Goal: Find specific page/section: Find specific page/section

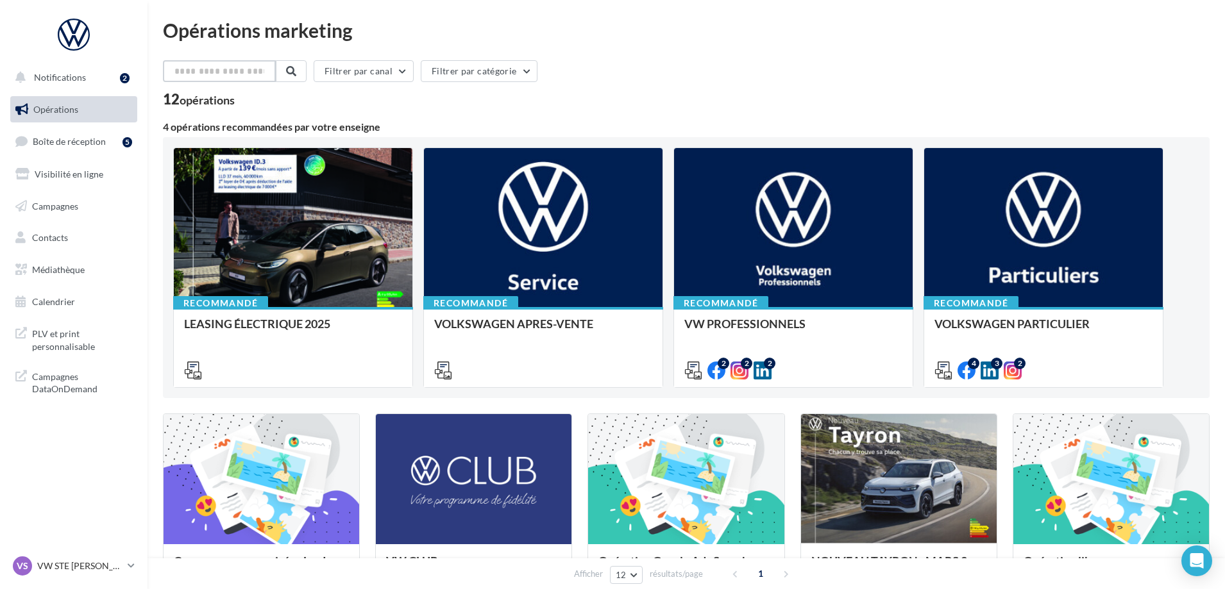
click at [248, 68] on input "text" at bounding box center [219, 71] width 113 height 22
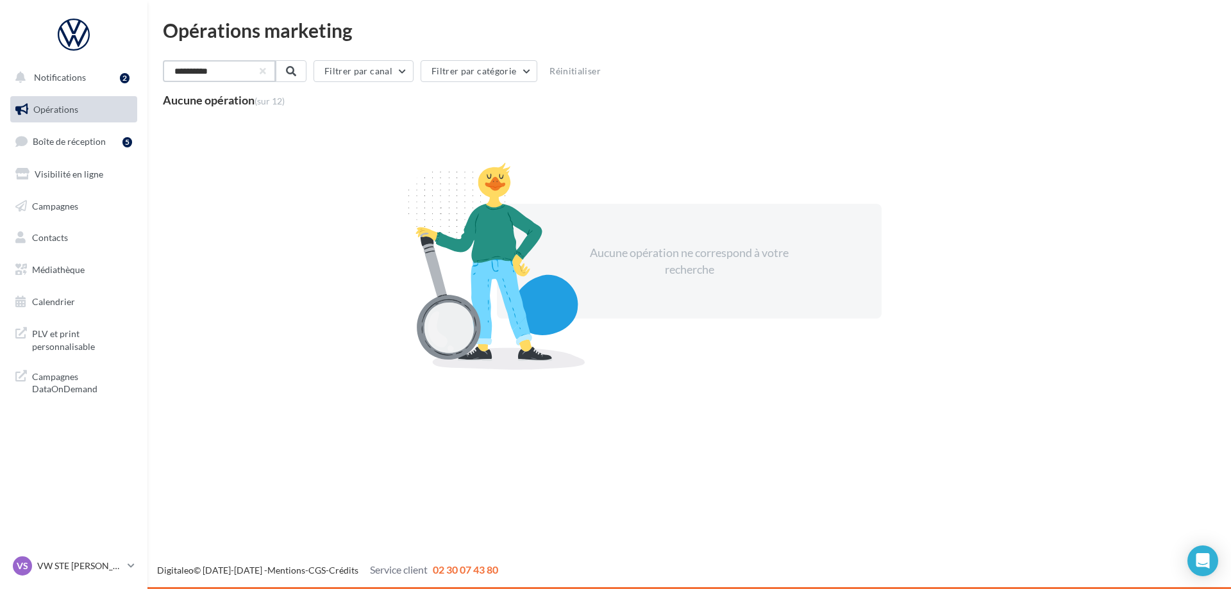
click at [246, 72] on input "**********" at bounding box center [219, 71] width 113 height 22
type input "*"
type input "*******"
click at [295, 70] on span at bounding box center [290, 71] width 10 height 10
drag, startPoint x: 229, startPoint y: 76, endPoint x: 153, endPoint y: 78, distance: 76.3
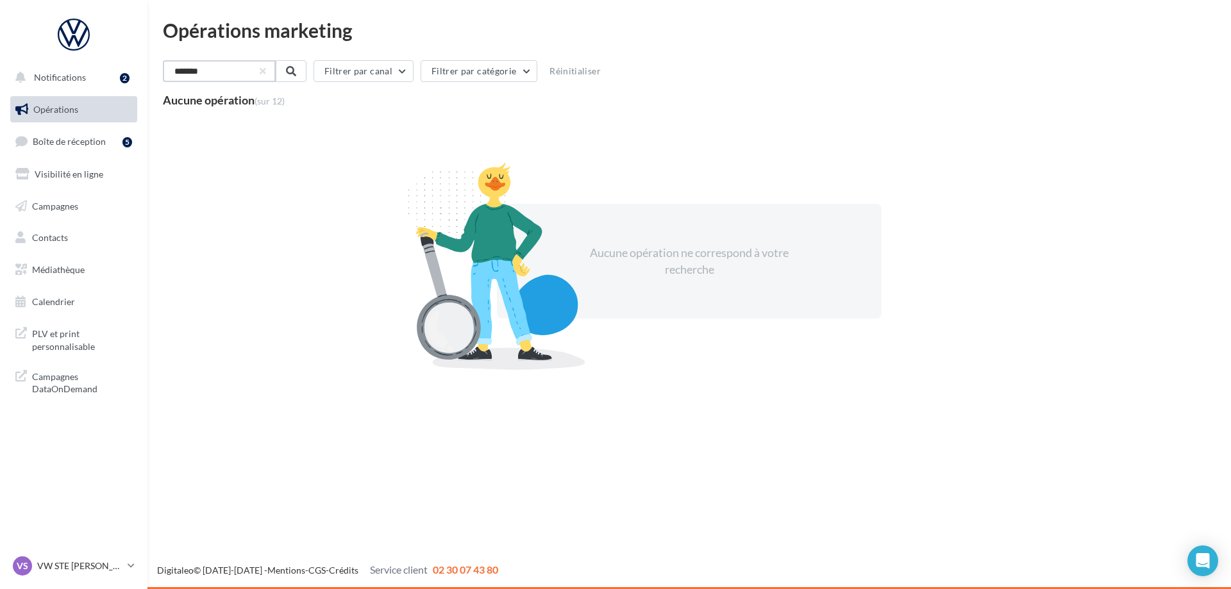
click at [153, 78] on div "Opérations marketing ******* Filtrer par canal Filtrer par catégorie Réinitiali…" at bounding box center [689, 211] width 1084 height 380
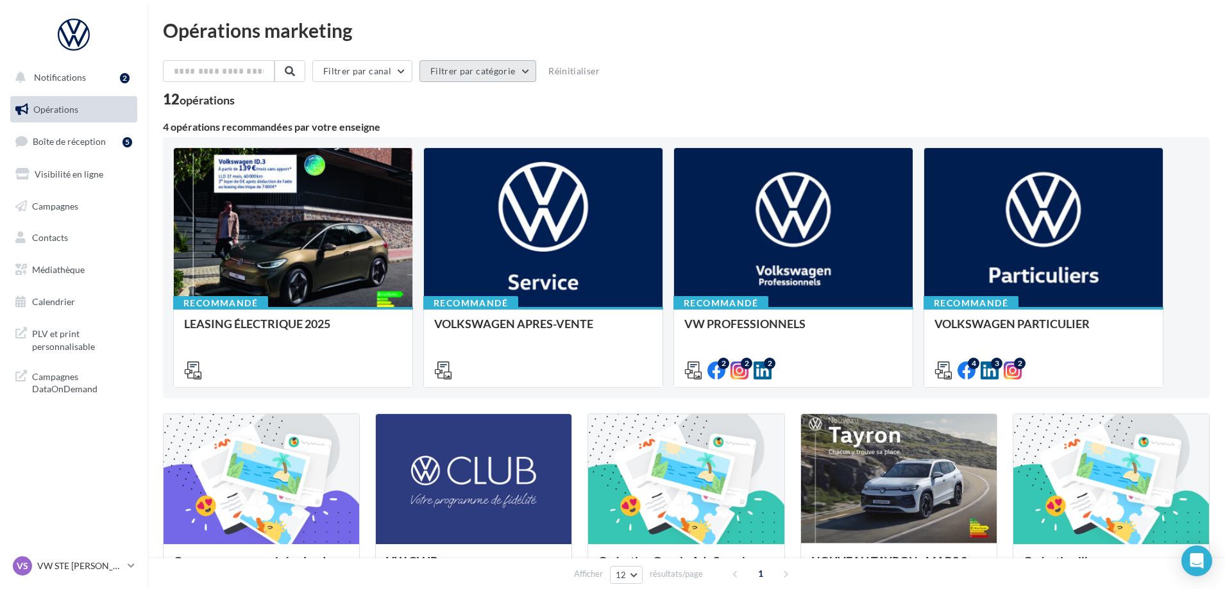
click at [474, 72] on button "Filtrer par catégorie" at bounding box center [477, 71] width 117 height 22
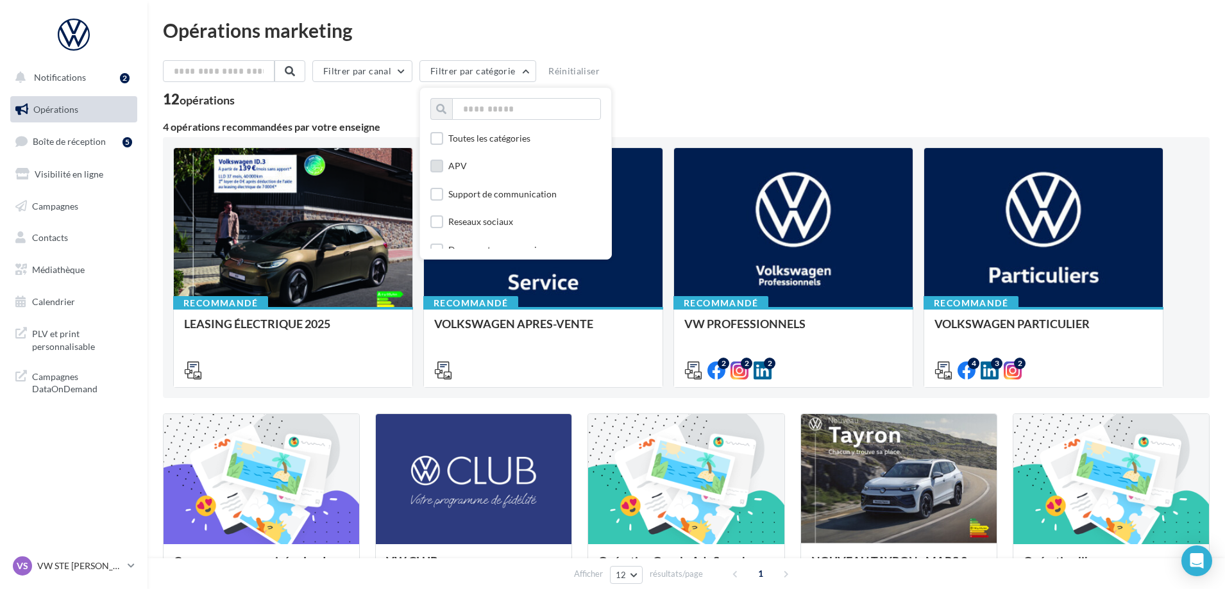
click at [458, 164] on div "APV" at bounding box center [457, 166] width 19 height 13
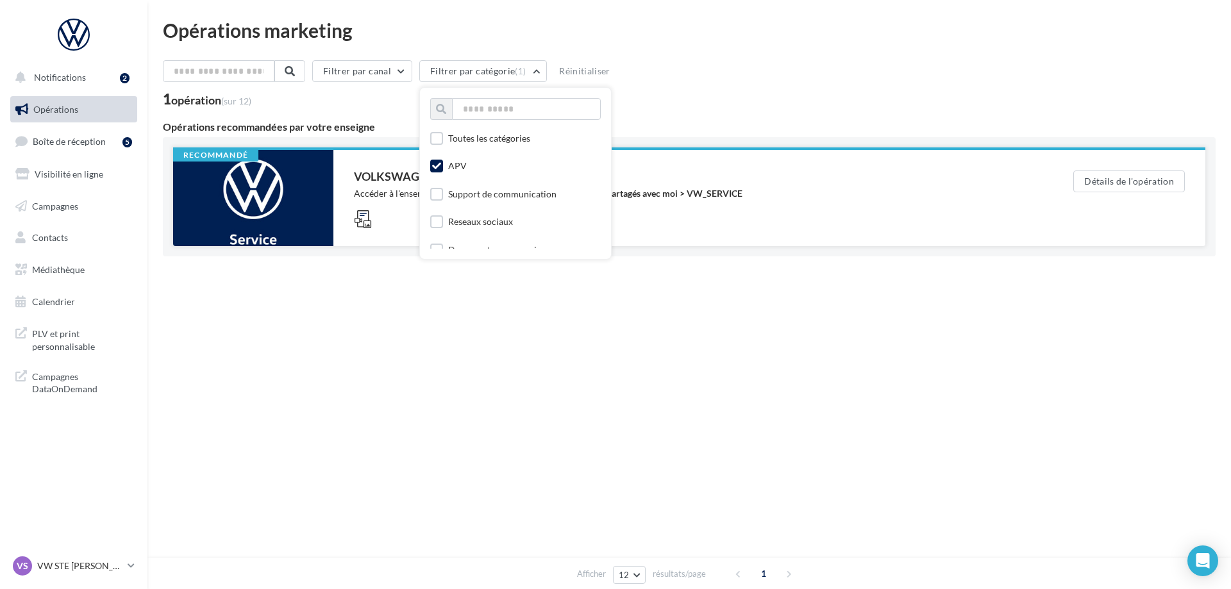
click at [866, 239] on div "VOLKSWAGEN APRES-VENTE Accéder à l'ensemble des fichiers utiles via votre Média…" at bounding box center [692, 198] width 719 height 96
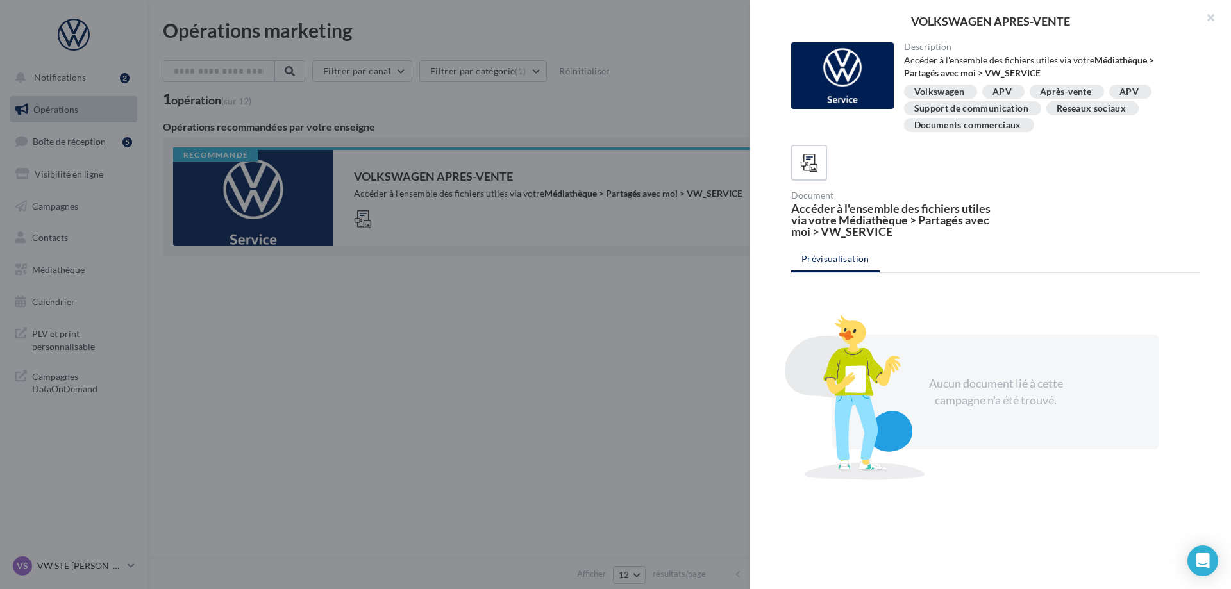
click at [476, 198] on div at bounding box center [615, 294] width 1231 height 589
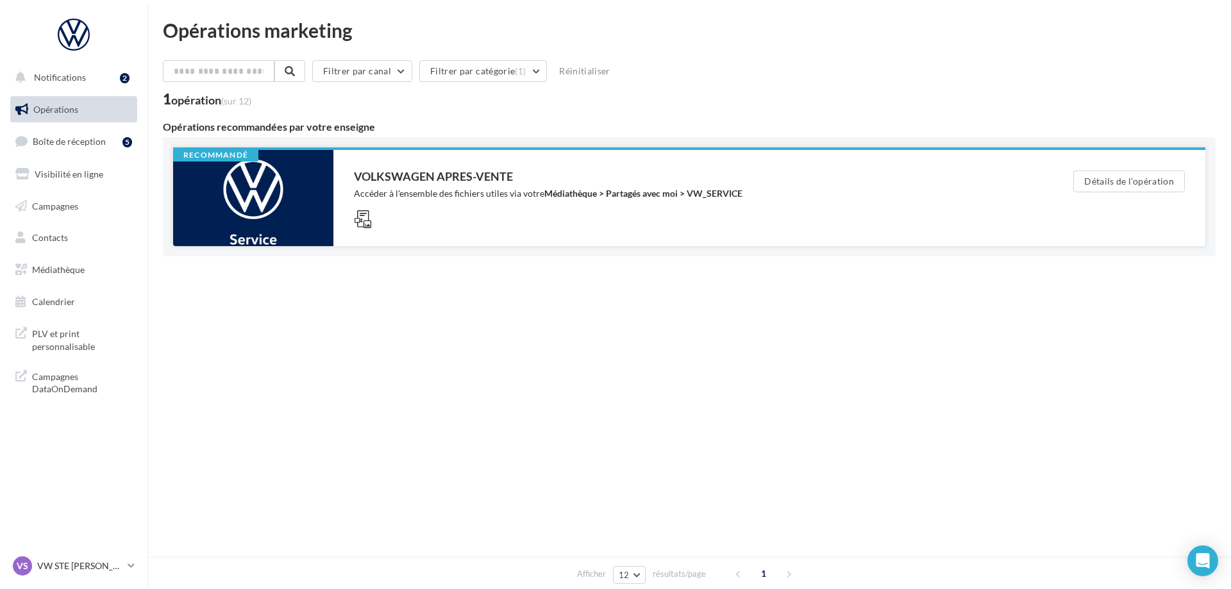
click at [289, 201] on div at bounding box center [253, 198] width 160 height 96
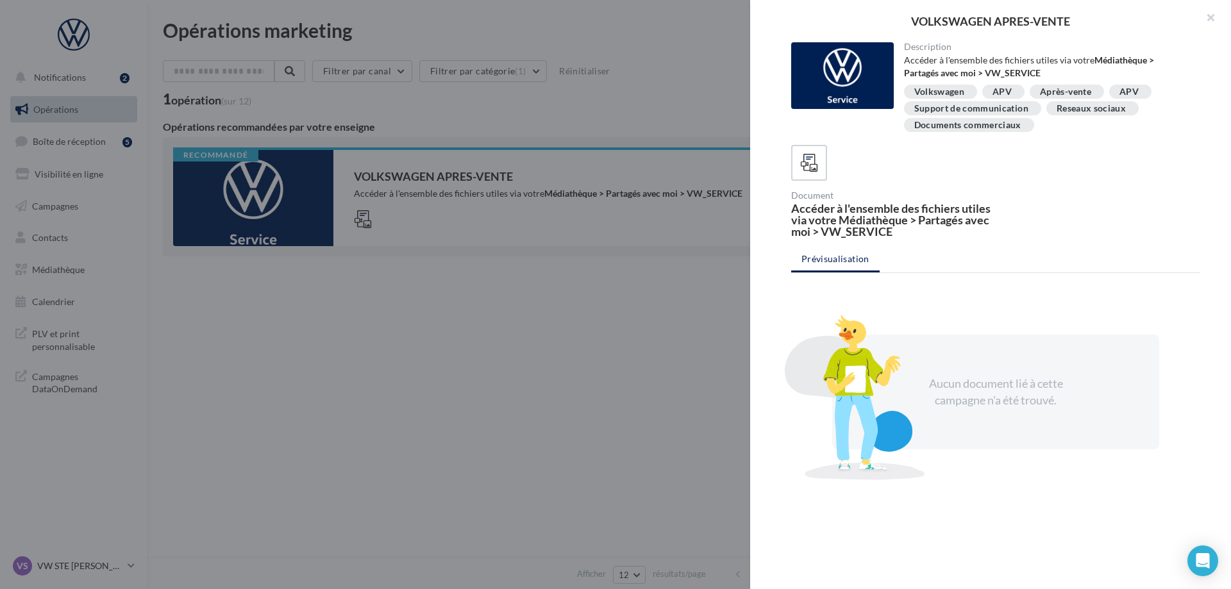
click at [1065, 87] on div "Après-vente" at bounding box center [1065, 92] width 51 height 10
click at [1065, 88] on div "Après-vente" at bounding box center [1065, 92] width 51 height 10
click at [840, 262] on ul "Prévisualisation" at bounding box center [995, 261] width 409 height 26
click at [862, 228] on div "Accéder à l'ensemble des fichiers utiles via votre Médiathèque > Partagés avec …" at bounding box center [890, 220] width 199 height 35
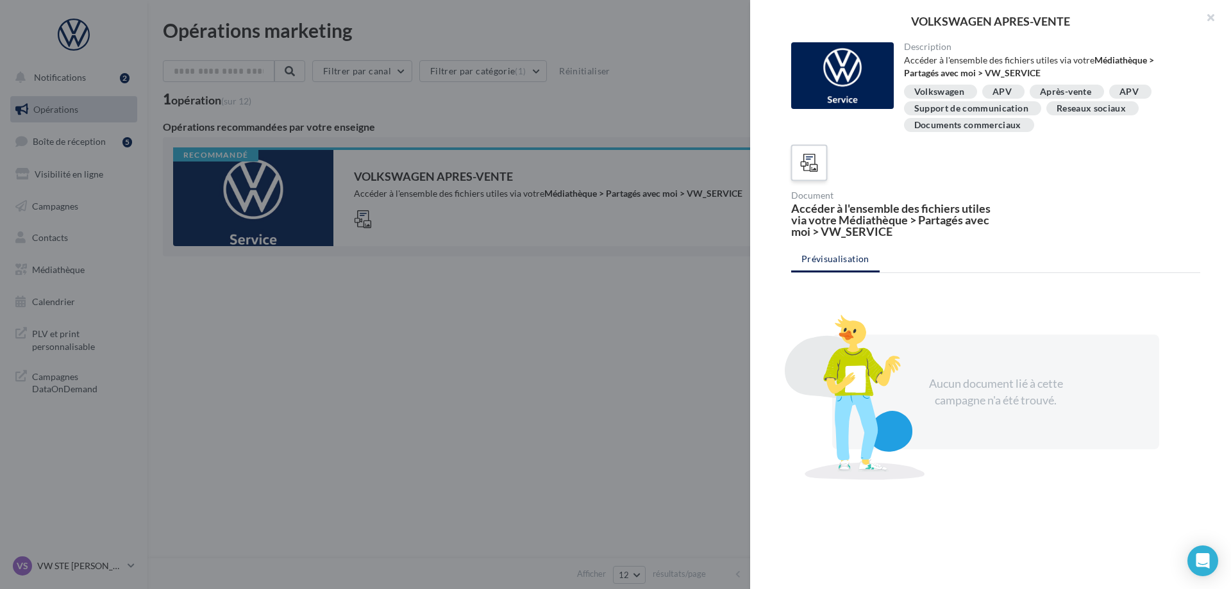
click at [814, 155] on icon at bounding box center [809, 163] width 19 height 19
click at [808, 164] on icon at bounding box center [809, 163] width 19 height 19
click at [1212, 19] on button "button" at bounding box center [1205, 19] width 51 height 38
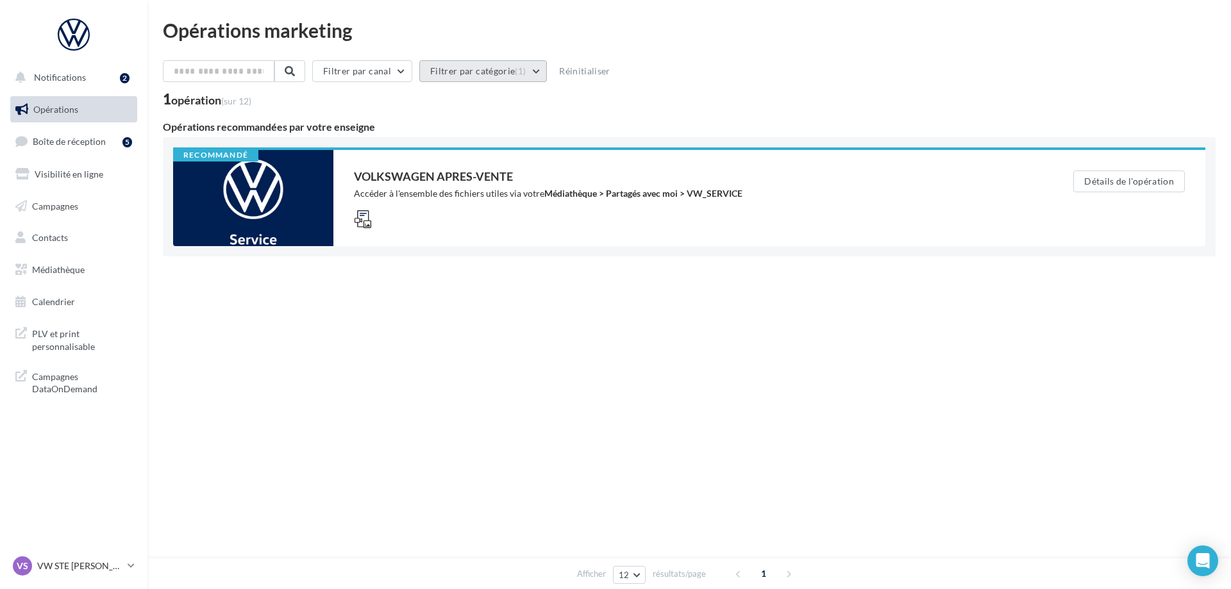
click at [467, 73] on button "Filtrer par catégorie (1)" at bounding box center [483, 71] width 128 height 22
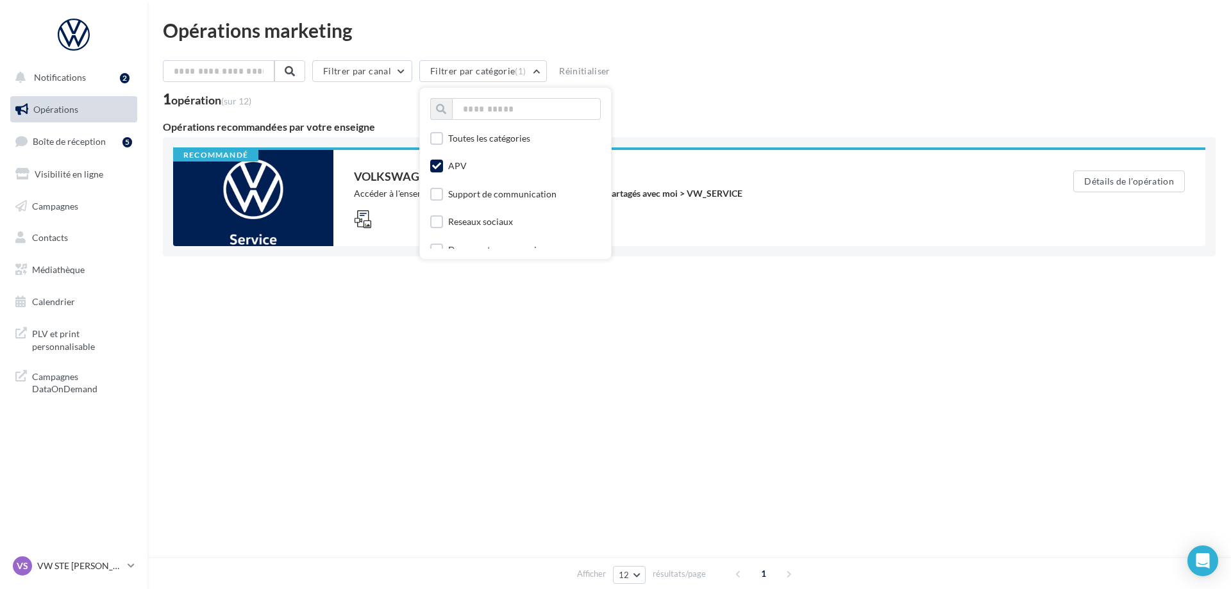
click at [441, 169] on icon at bounding box center [436, 166] width 9 height 9
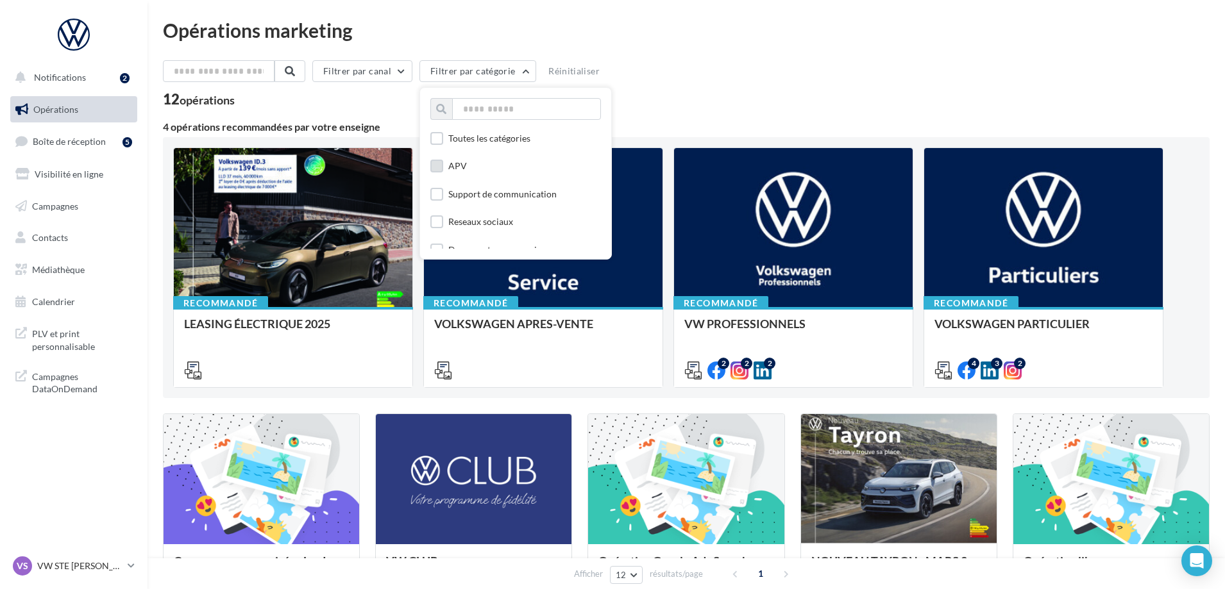
click at [789, 108] on div "12 opérations" at bounding box center [686, 100] width 1046 height 17
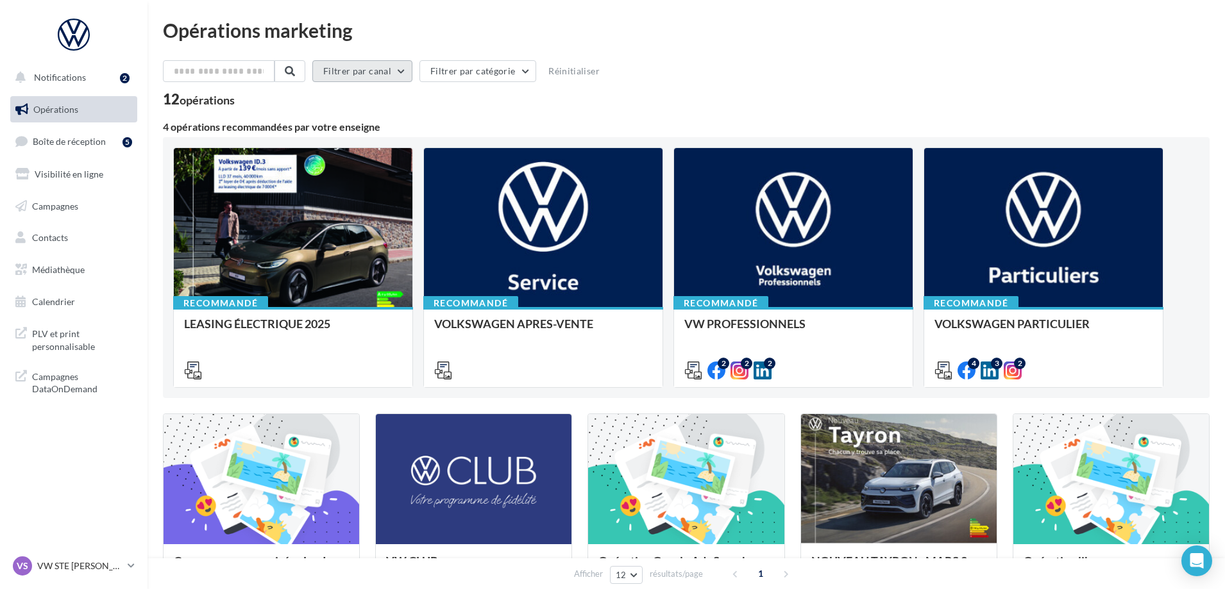
click at [385, 72] on button "Filtrer par canal" at bounding box center [362, 71] width 100 height 22
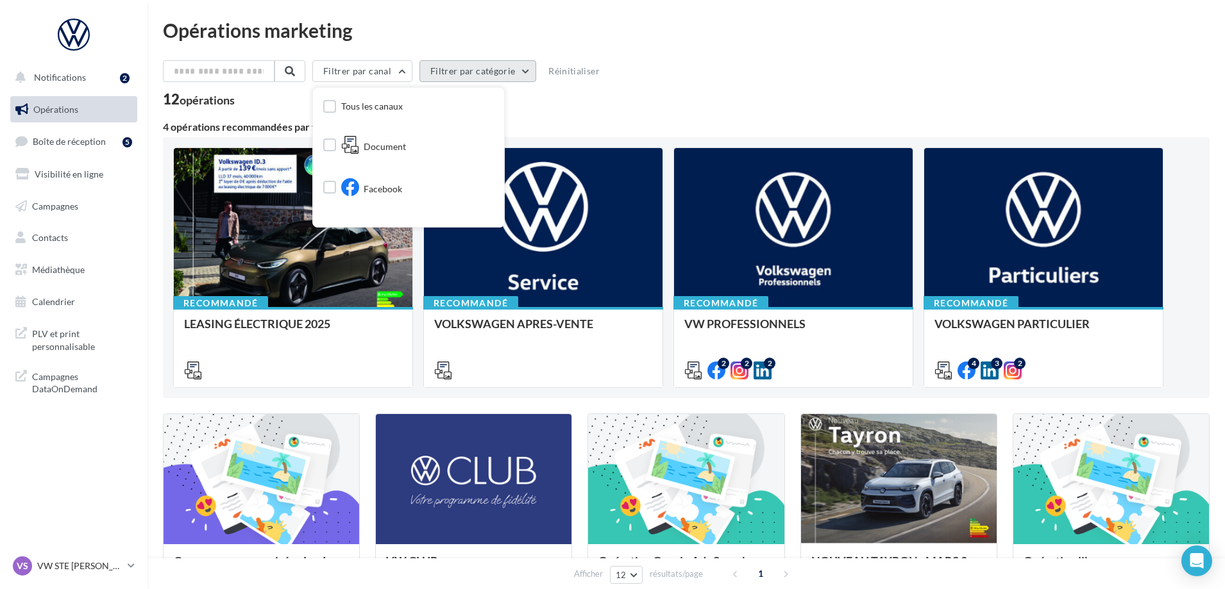
click at [440, 65] on button "Filtrer par catégorie" at bounding box center [477, 71] width 117 height 22
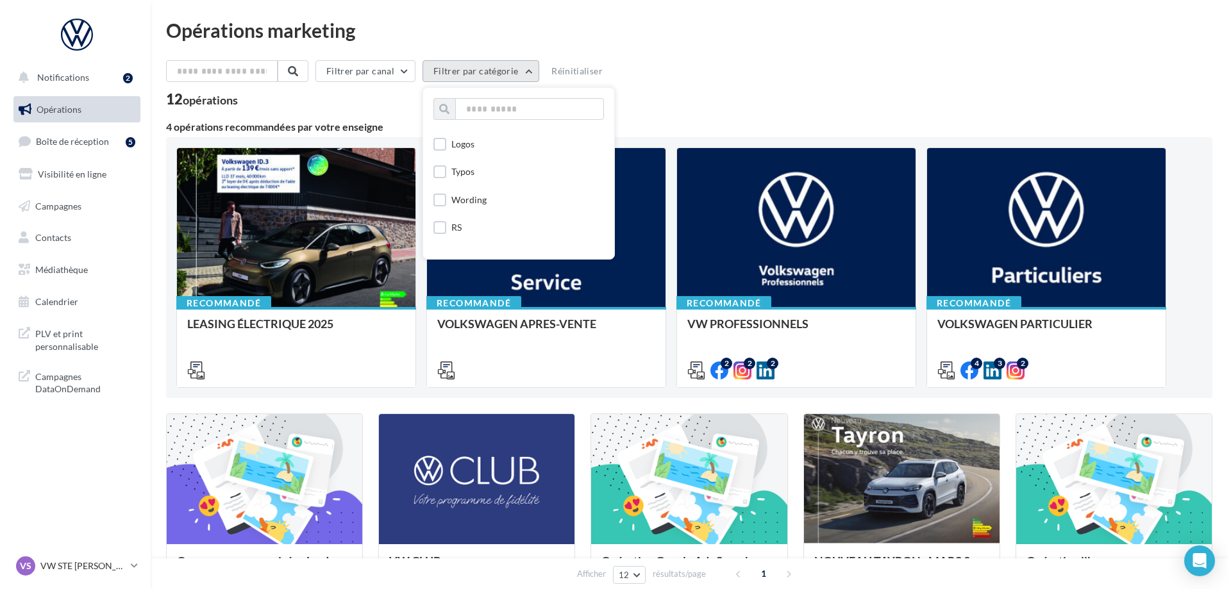
scroll to position [321, 0]
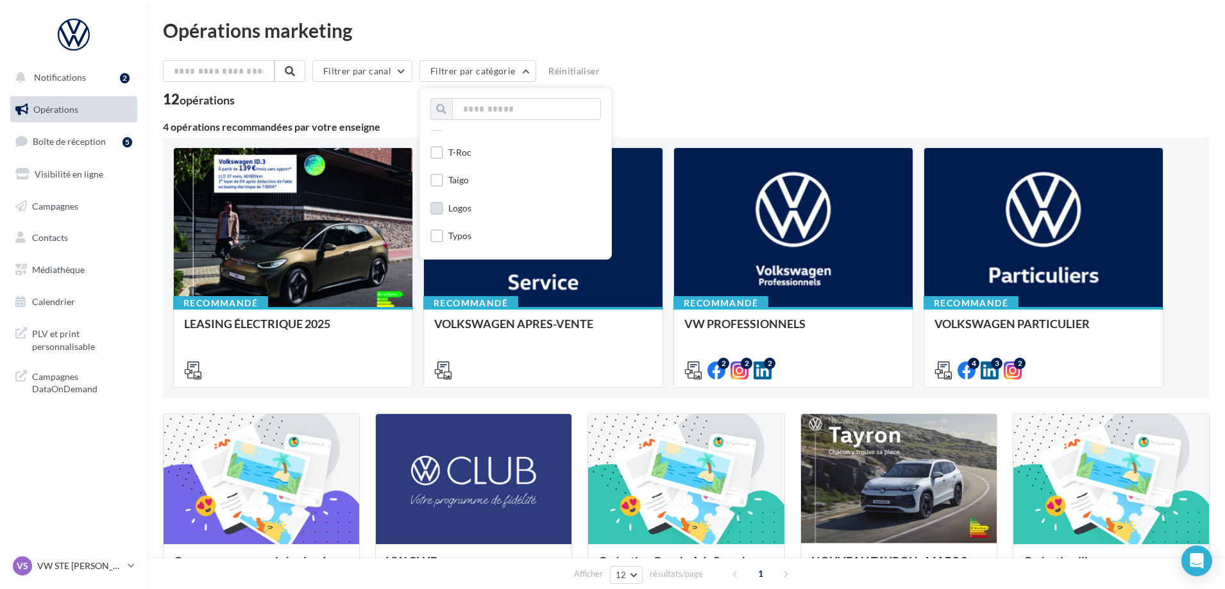
click at [462, 203] on div "Logos" at bounding box center [459, 208] width 23 height 13
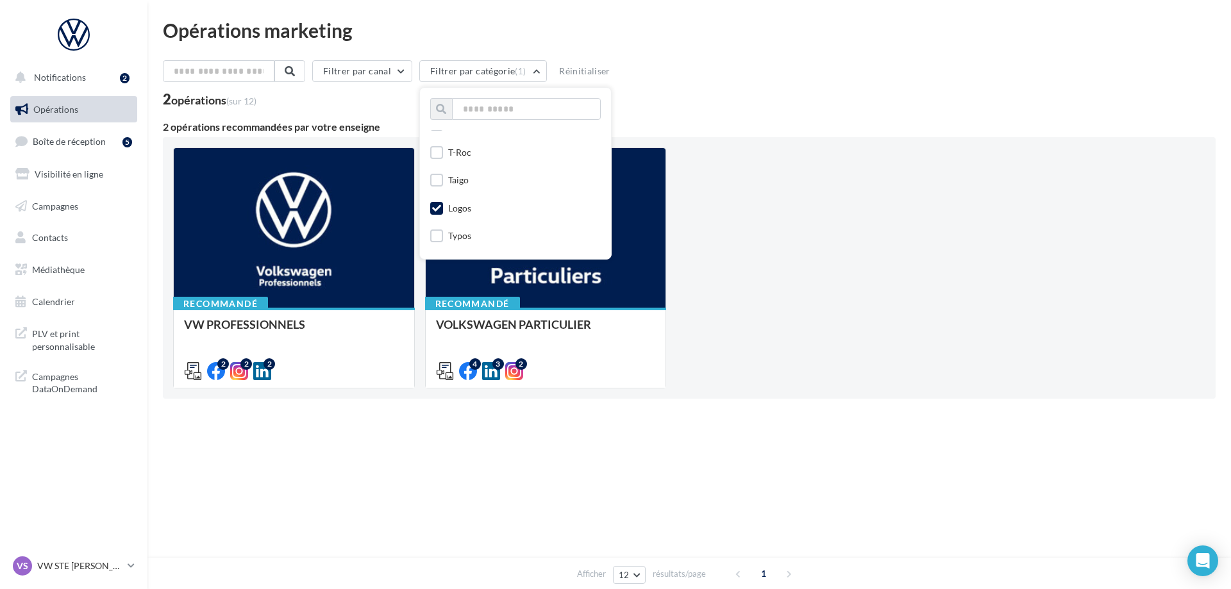
click at [776, 119] on div "Filtrer par canal Filtrer par catégorie (1) Toutes les catégories APV Support d…" at bounding box center [689, 257] width 1053 height 395
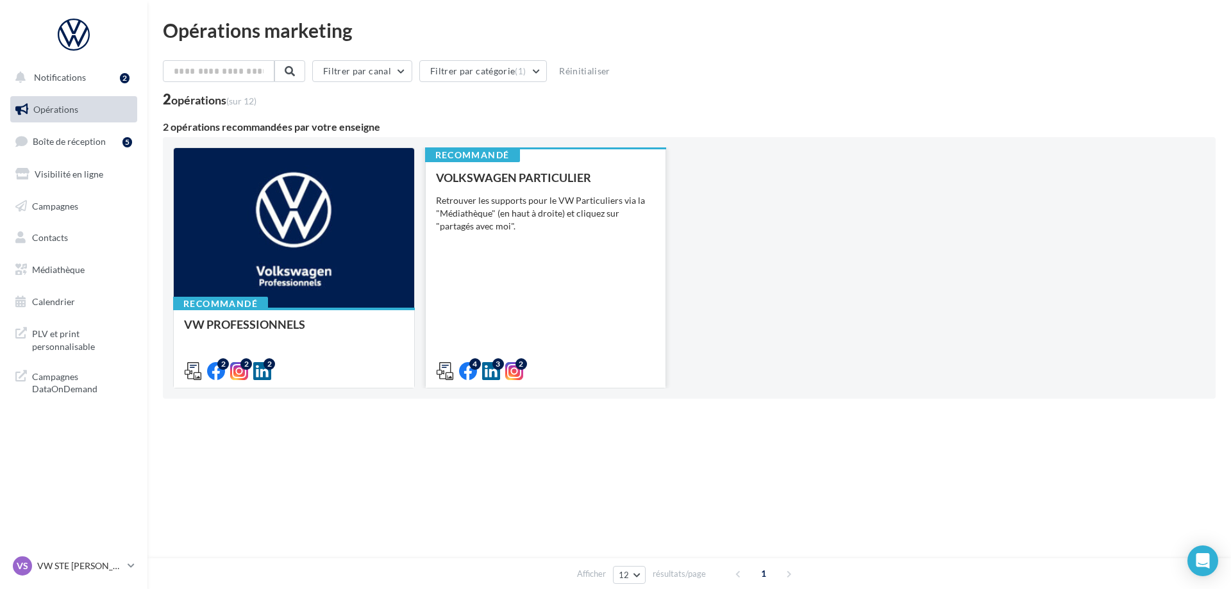
click at [494, 273] on div "VOLKSWAGEN PARTICULIER Retrouver les supports pour le VW Particuliers via la "M…" at bounding box center [546, 273] width 220 height 205
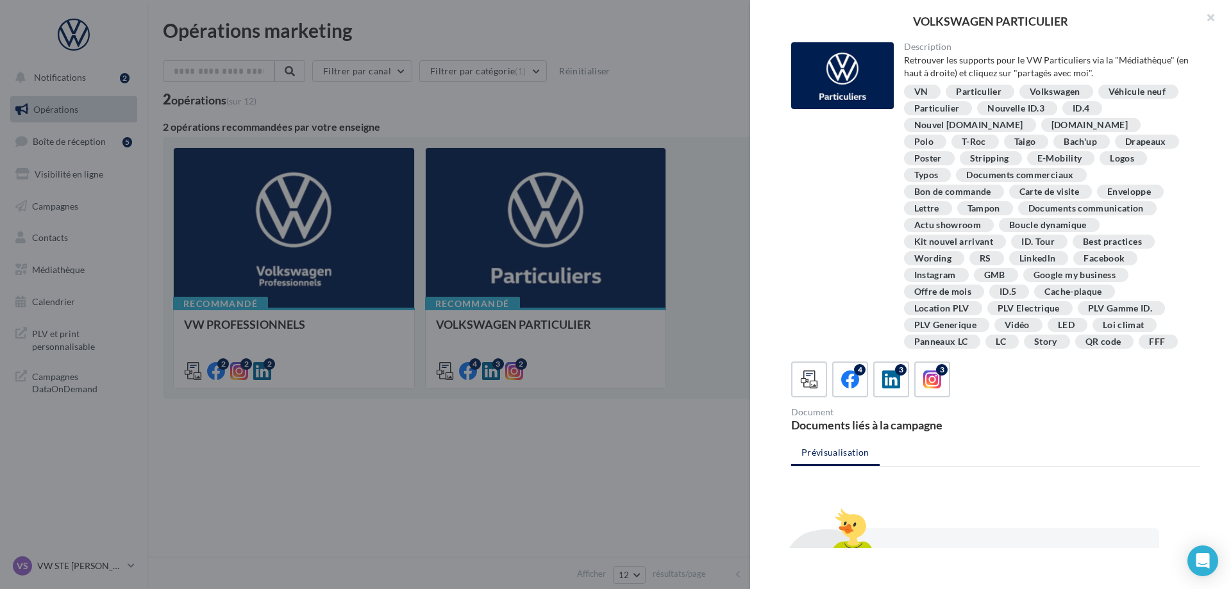
click at [171, 466] on div "VOLKSWAGEN PARTICULIER Description Retrouver les supports pour le VW Particulie…" at bounding box center [689, 466] width 1053 height 0
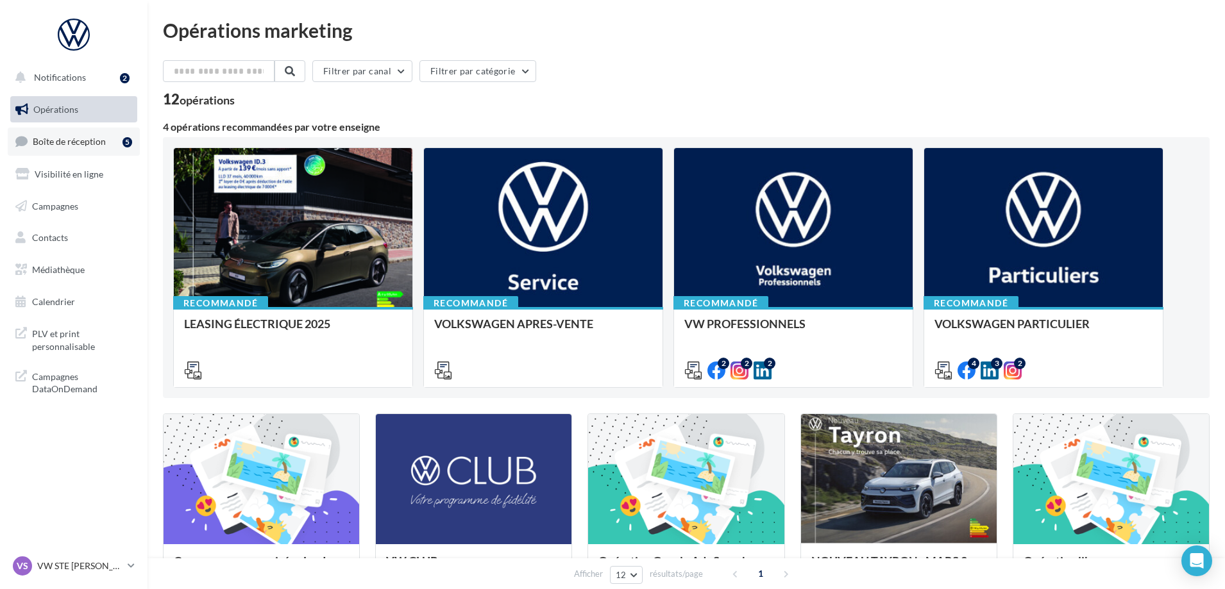
click at [58, 143] on span "Boîte de réception" at bounding box center [69, 141] width 73 height 11
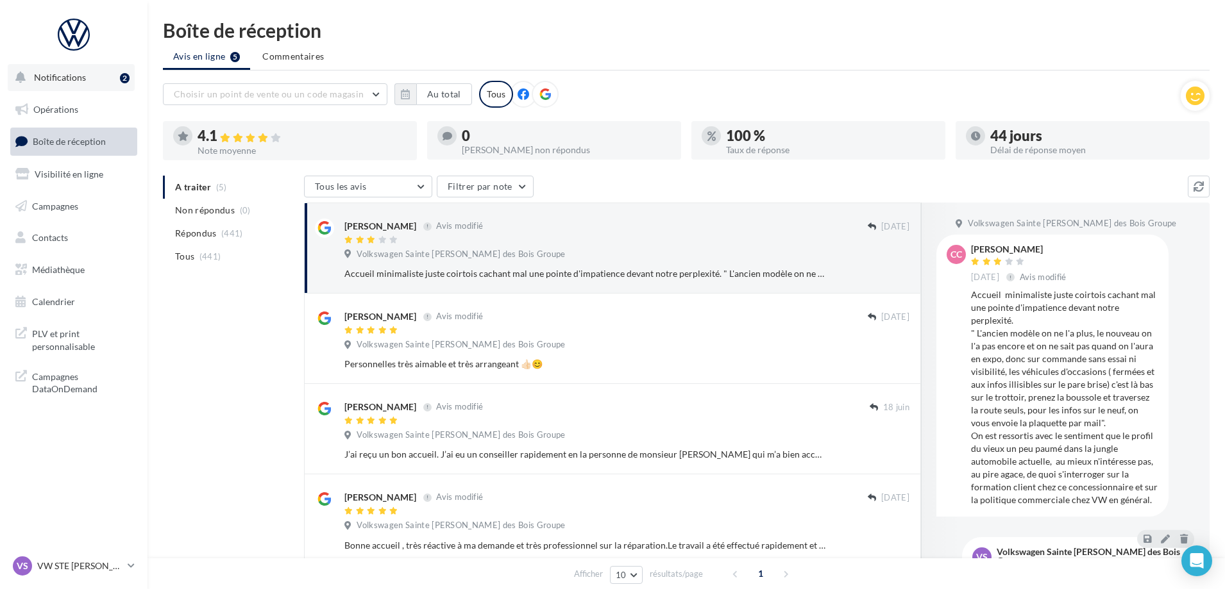
click at [55, 76] on span "Notifications" at bounding box center [60, 77] width 52 height 11
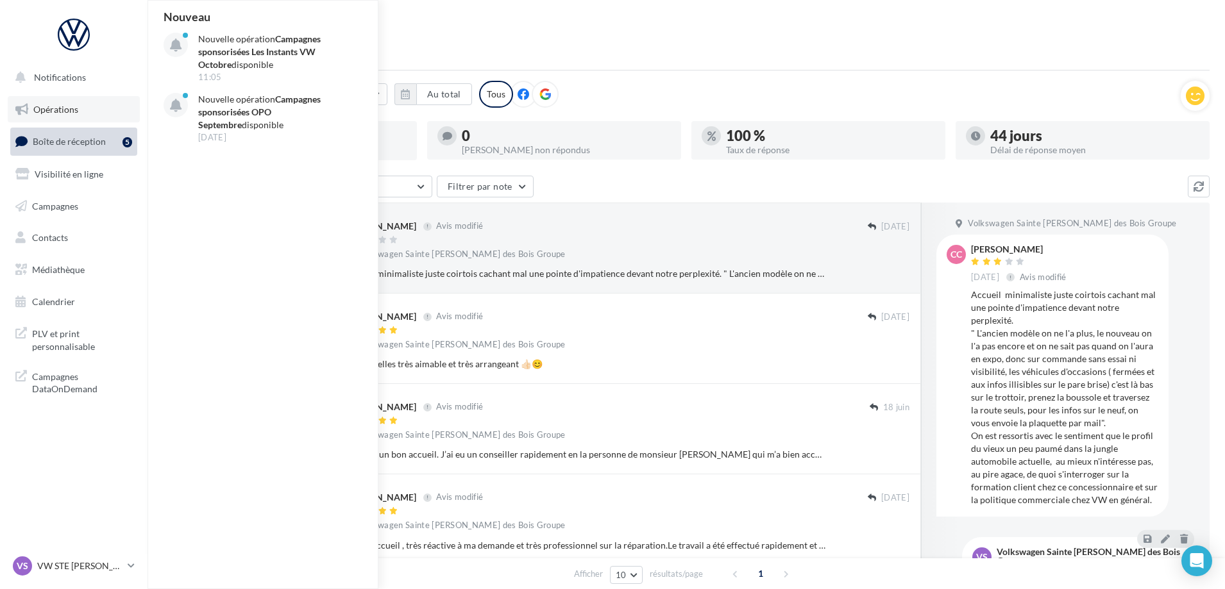
click at [44, 110] on span "Opérations" at bounding box center [55, 109] width 45 height 11
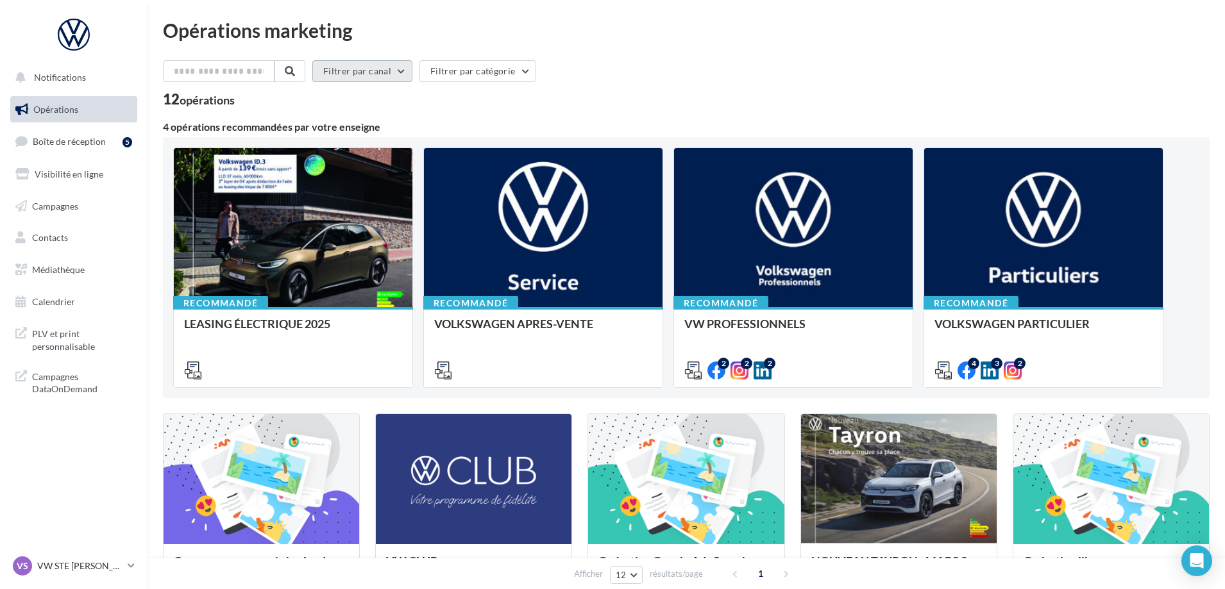
click at [399, 68] on button "Filtrer par canal" at bounding box center [362, 71] width 100 height 22
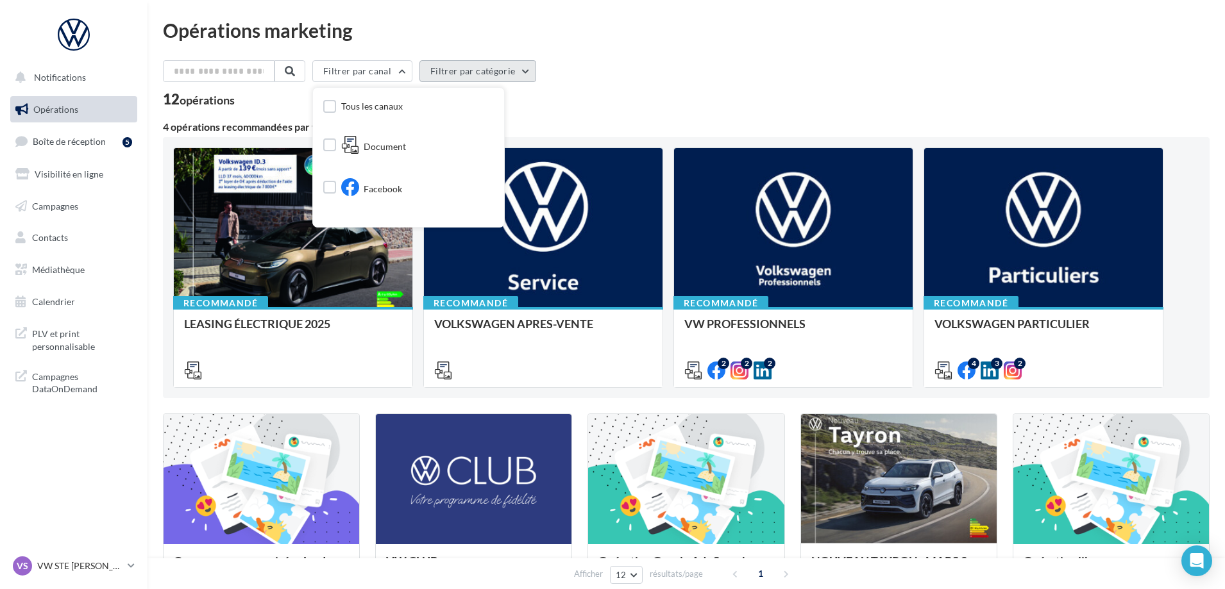
click at [472, 62] on button "Filtrer par catégorie" at bounding box center [477, 71] width 117 height 22
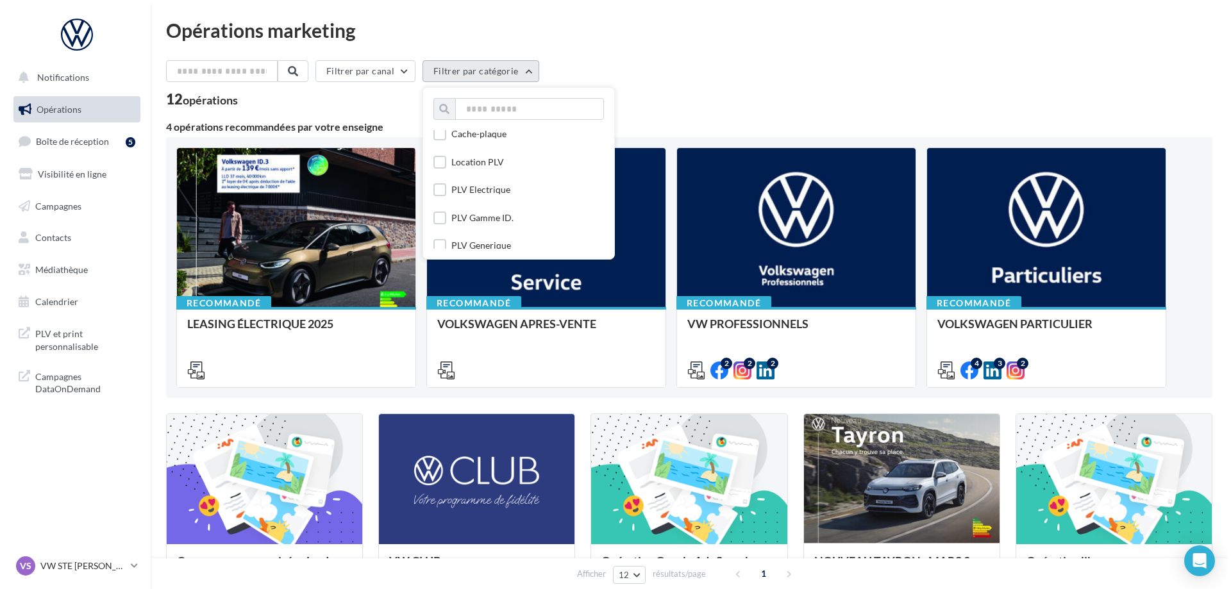
scroll to position [1282, 0]
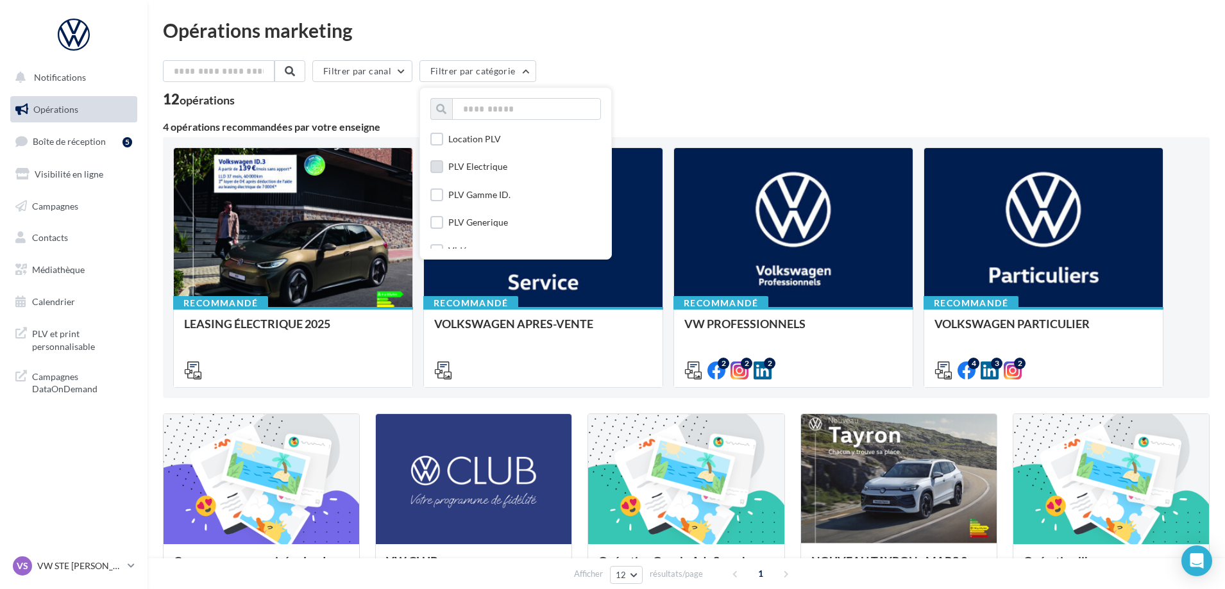
click at [492, 164] on div "PLV Electrique" at bounding box center [477, 166] width 59 height 13
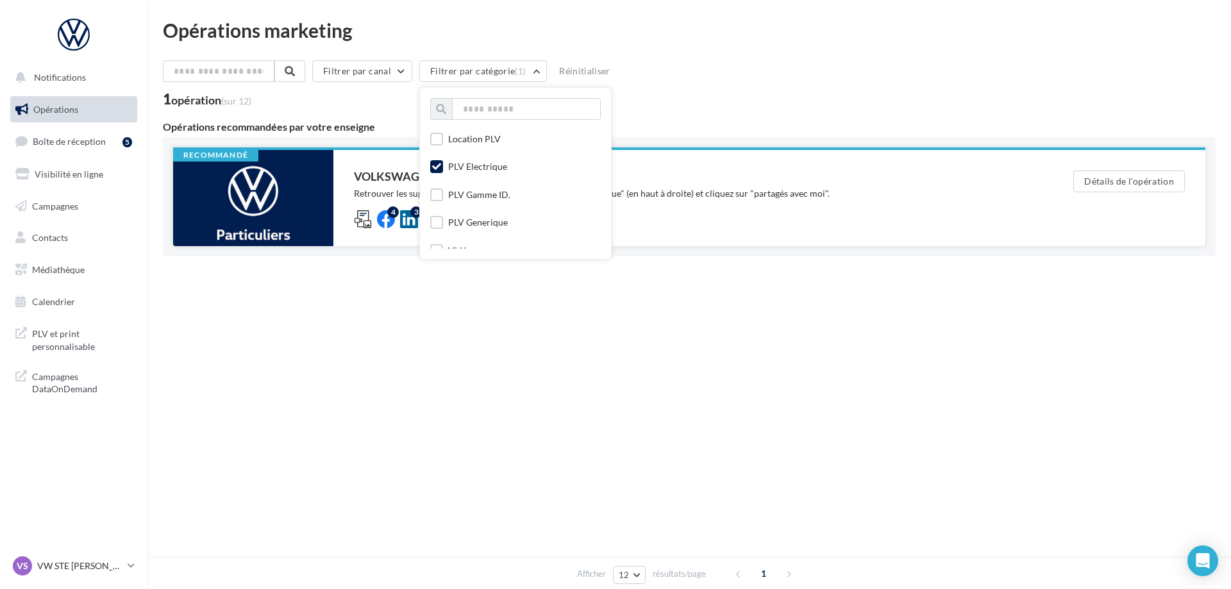
click at [668, 214] on div "4 3 2" at bounding box center [688, 217] width 668 height 15
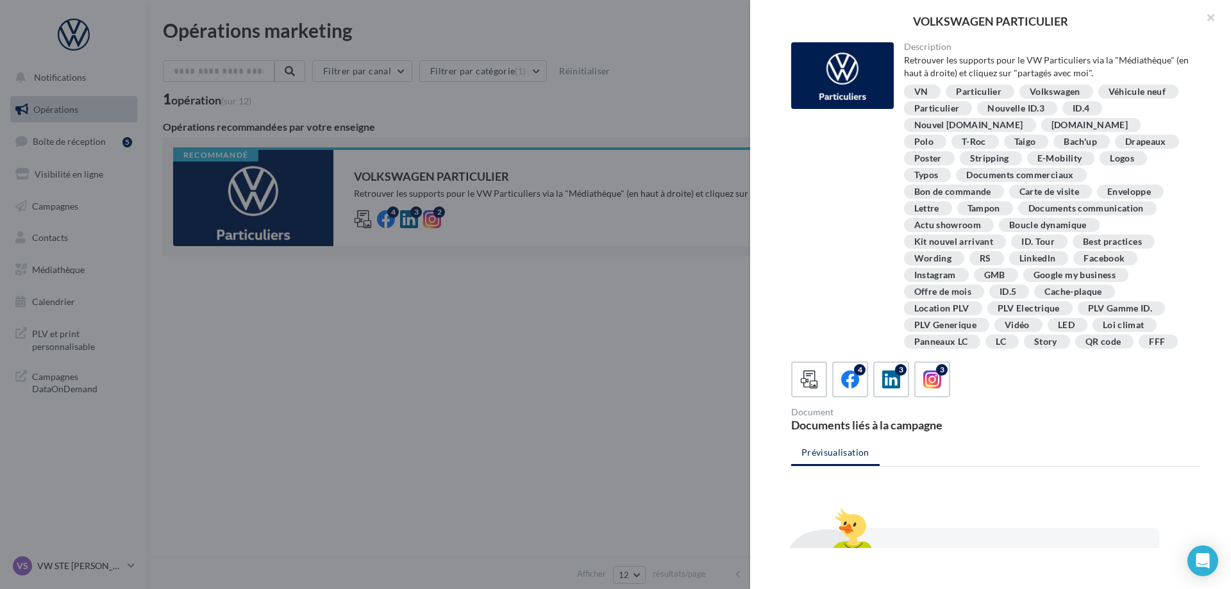
click at [973, 178] on div "Documents commerciaux" at bounding box center [1019, 176] width 107 height 10
